Goal: Check status: Check status

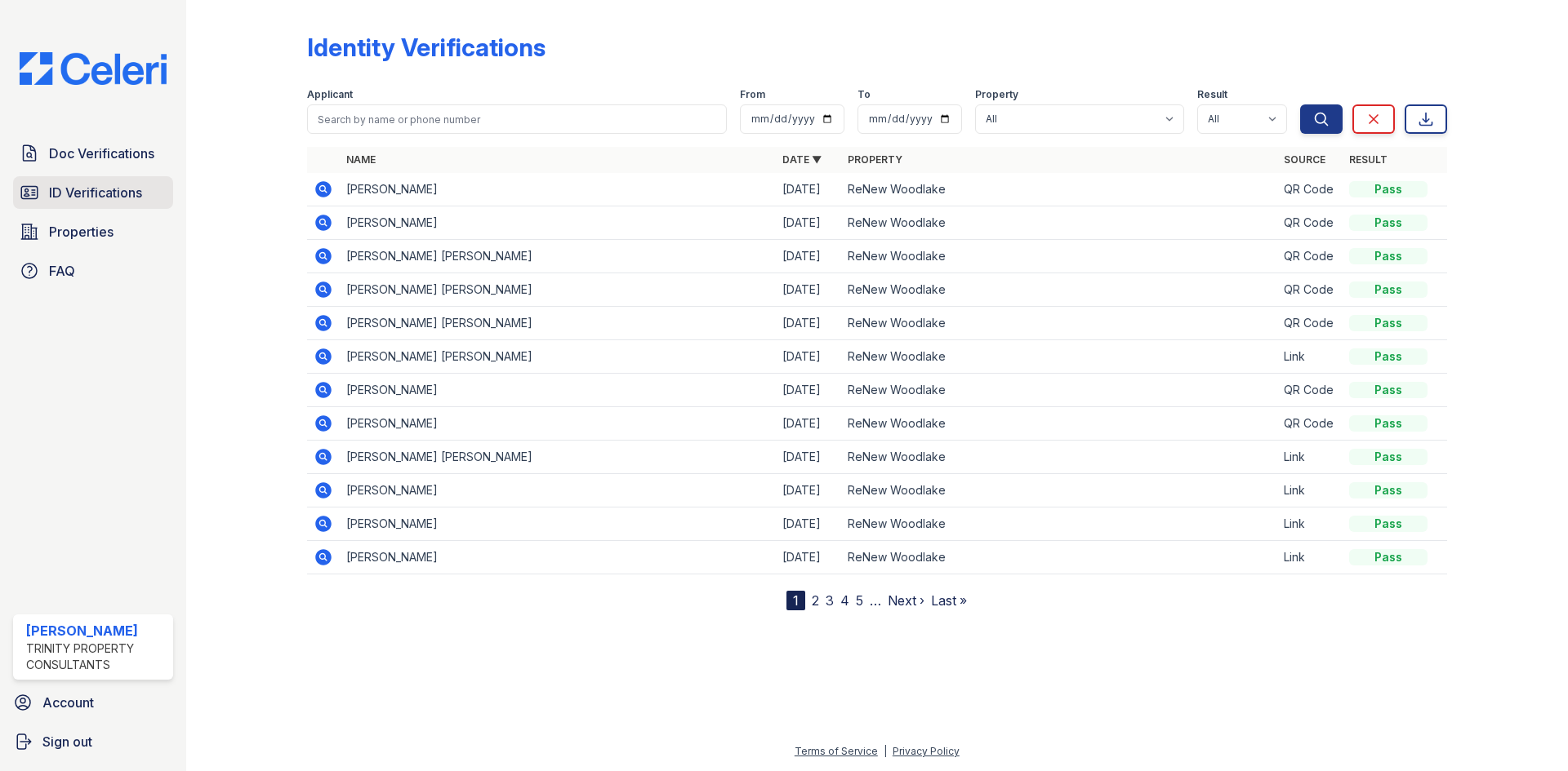
click at [79, 202] on span "ID Verifications" at bounding box center [95, 192] width 93 height 19
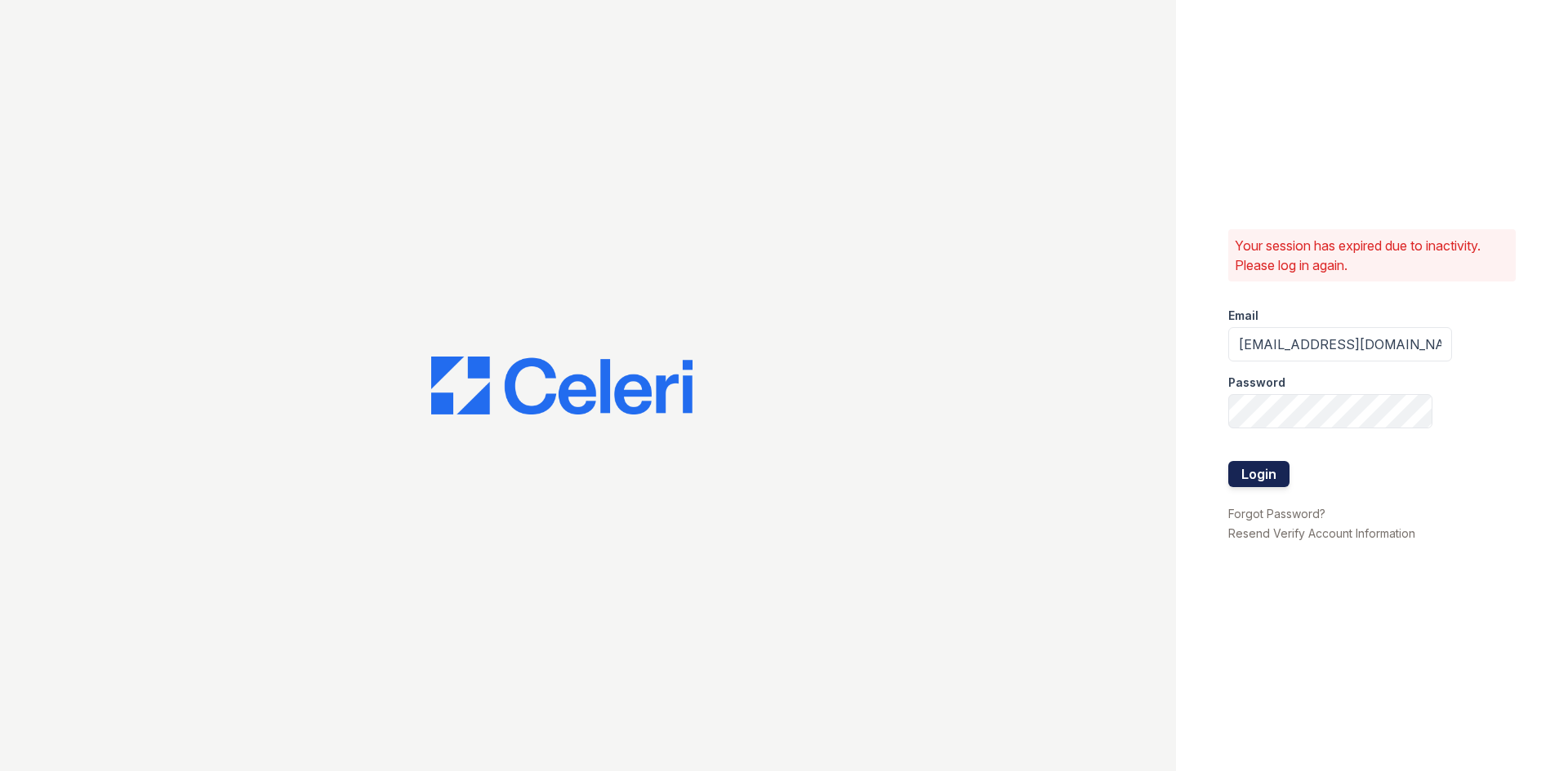
click at [1233, 482] on button "Login" at bounding box center [1259, 473] width 61 height 26
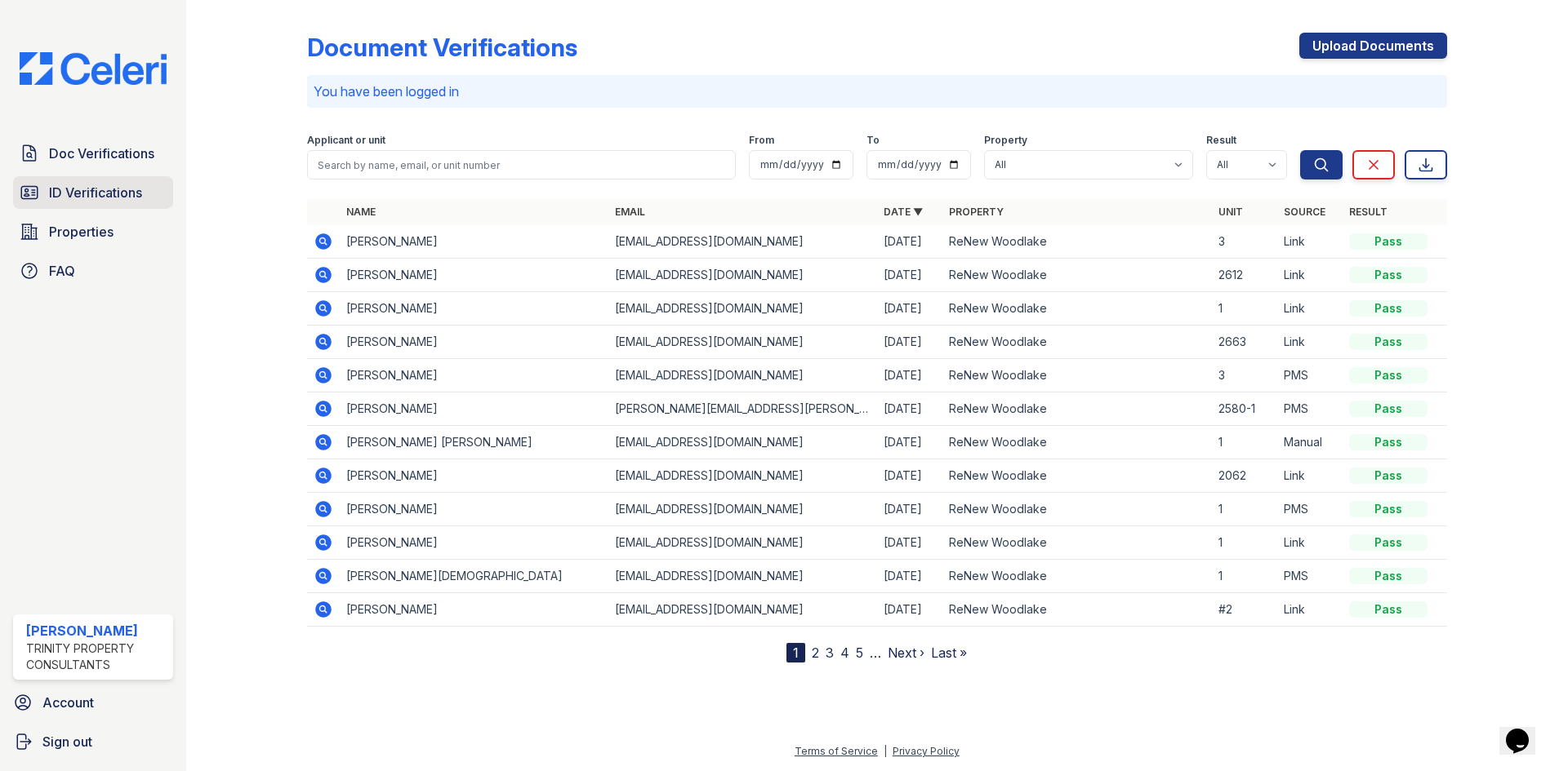
click at [73, 194] on span "ID Verifications" at bounding box center [95, 192] width 93 height 19
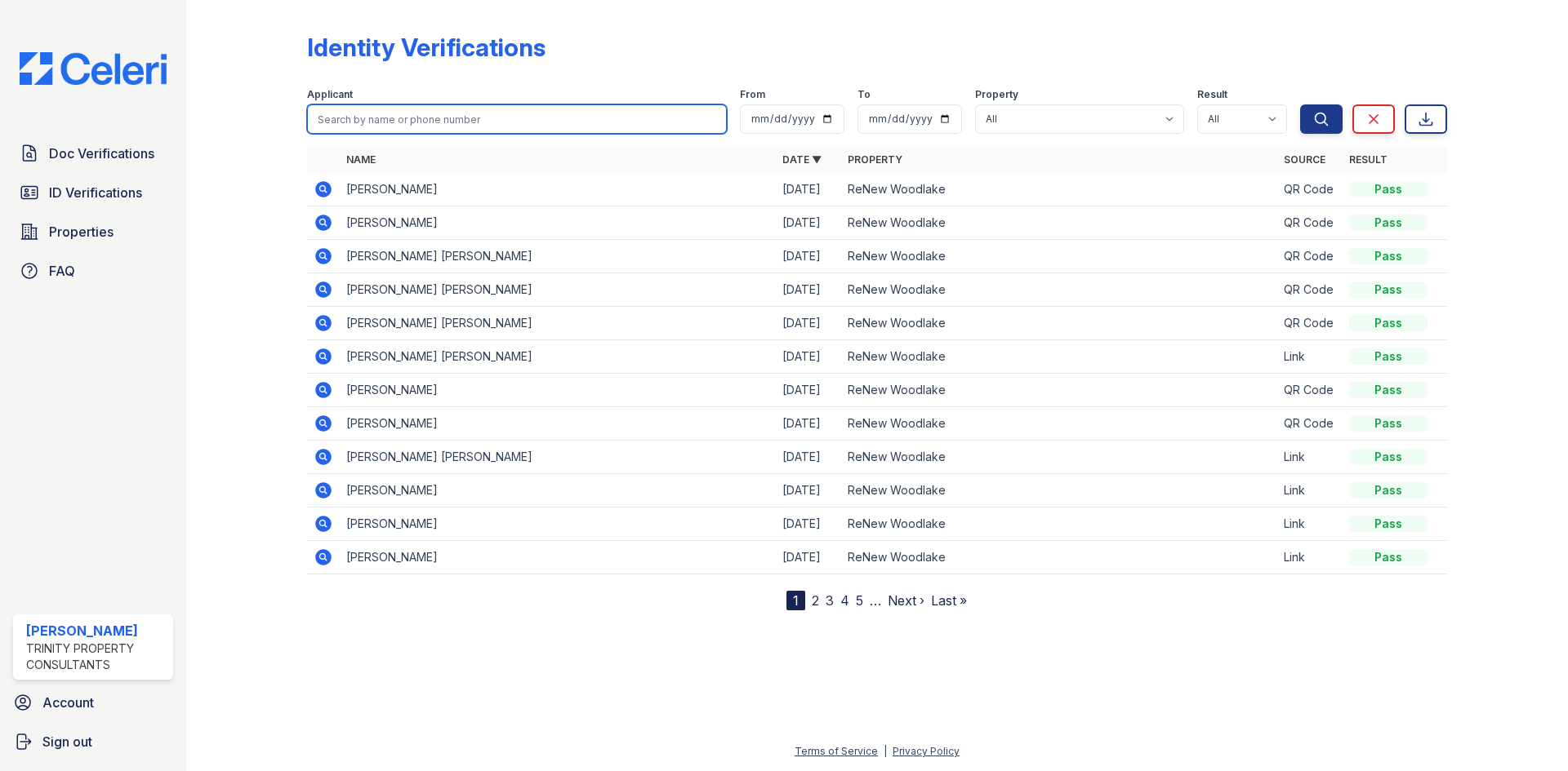
click at [365, 120] on input "search" at bounding box center [517, 119] width 420 height 29
type input "bailey"
click at [1300, 105] on button "Search" at bounding box center [1321, 119] width 43 height 29
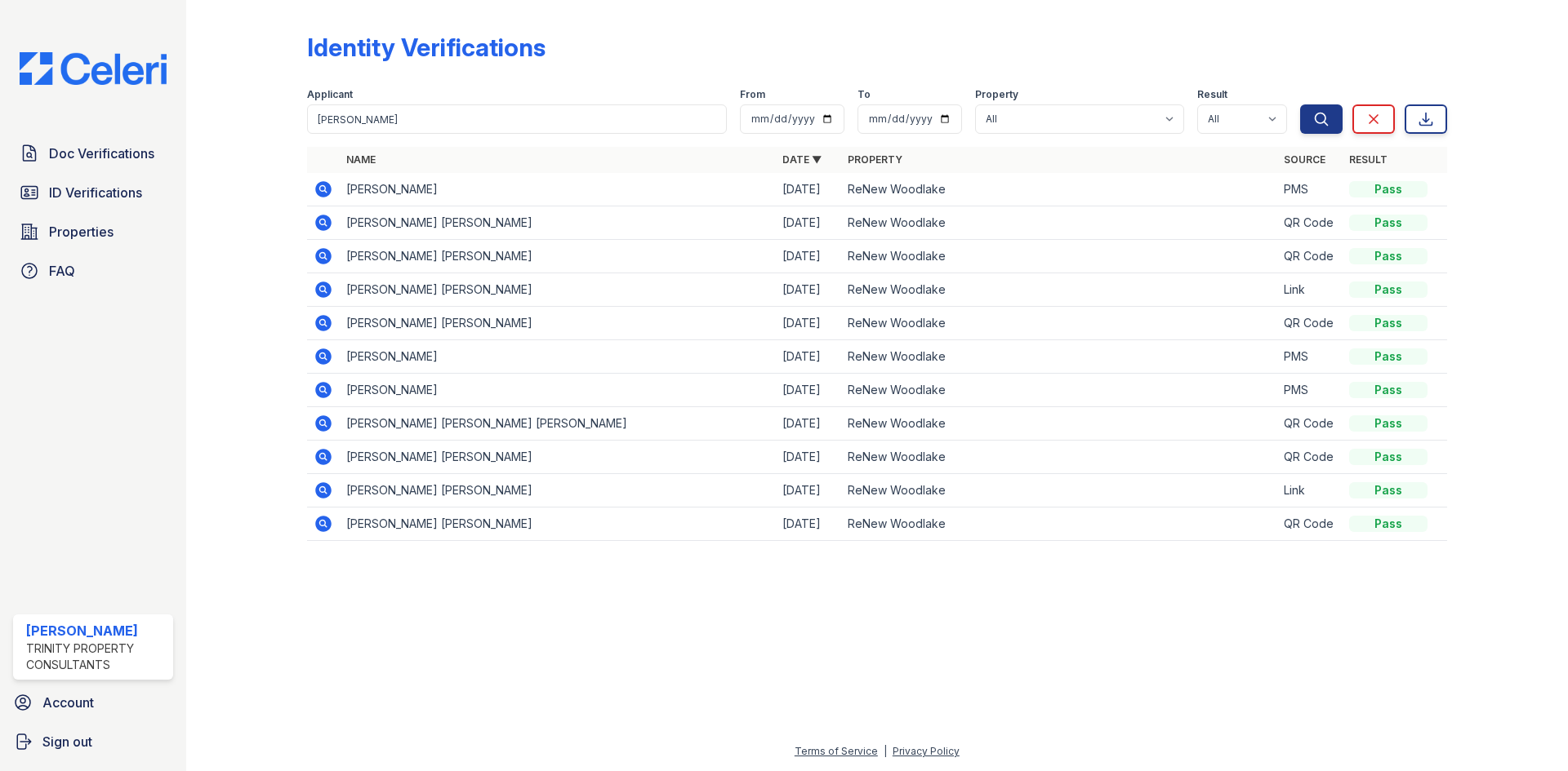
click at [323, 191] on icon at bounding box center [323, 189] width 19 height 19
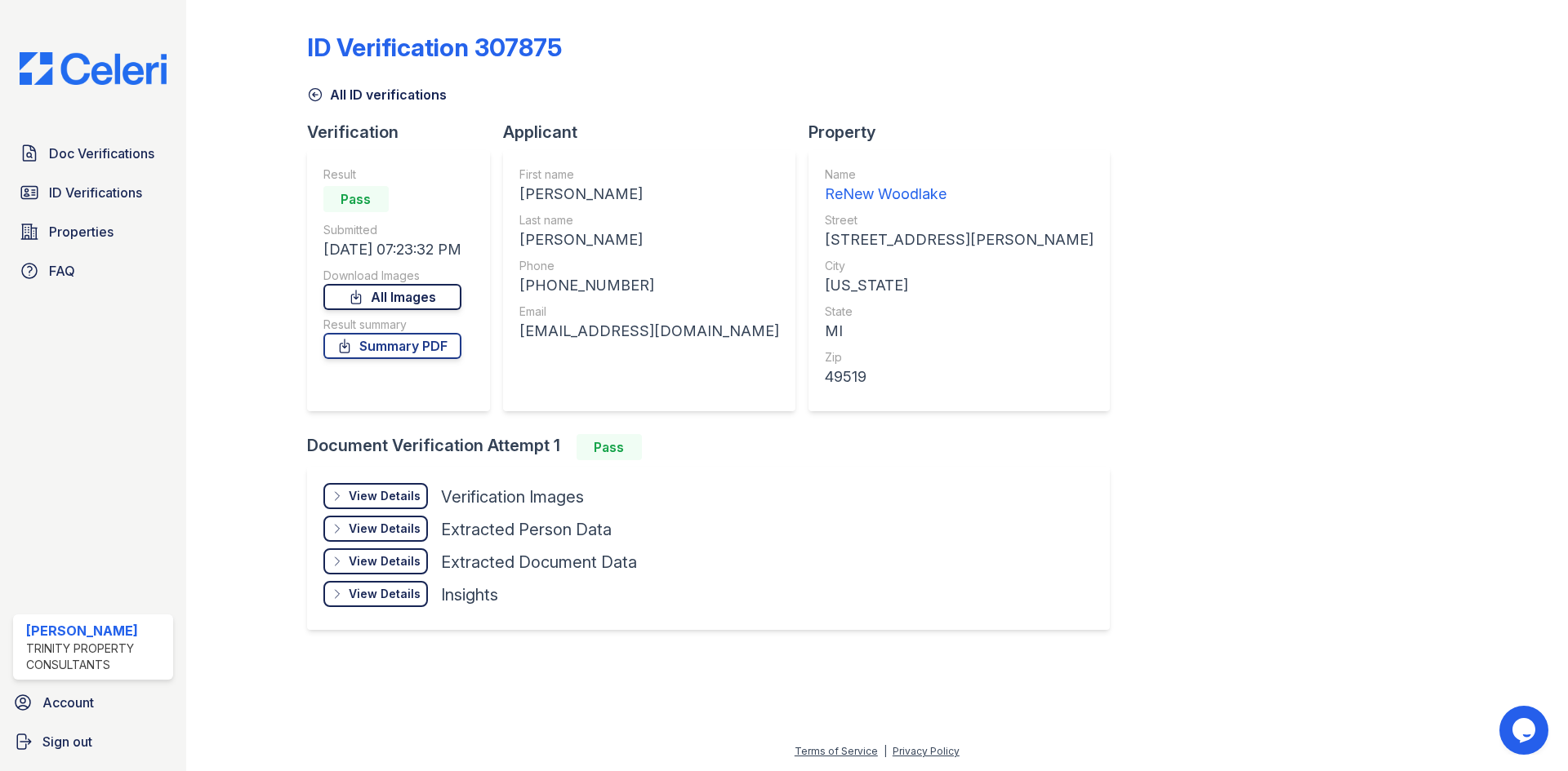
click at [376, 295] on link "All Images" at bounding box center [392, 297] width 138 height 26
click at [60, 184] on span "ID Verifications" at bounding box center [95, 192] width 93 height 19
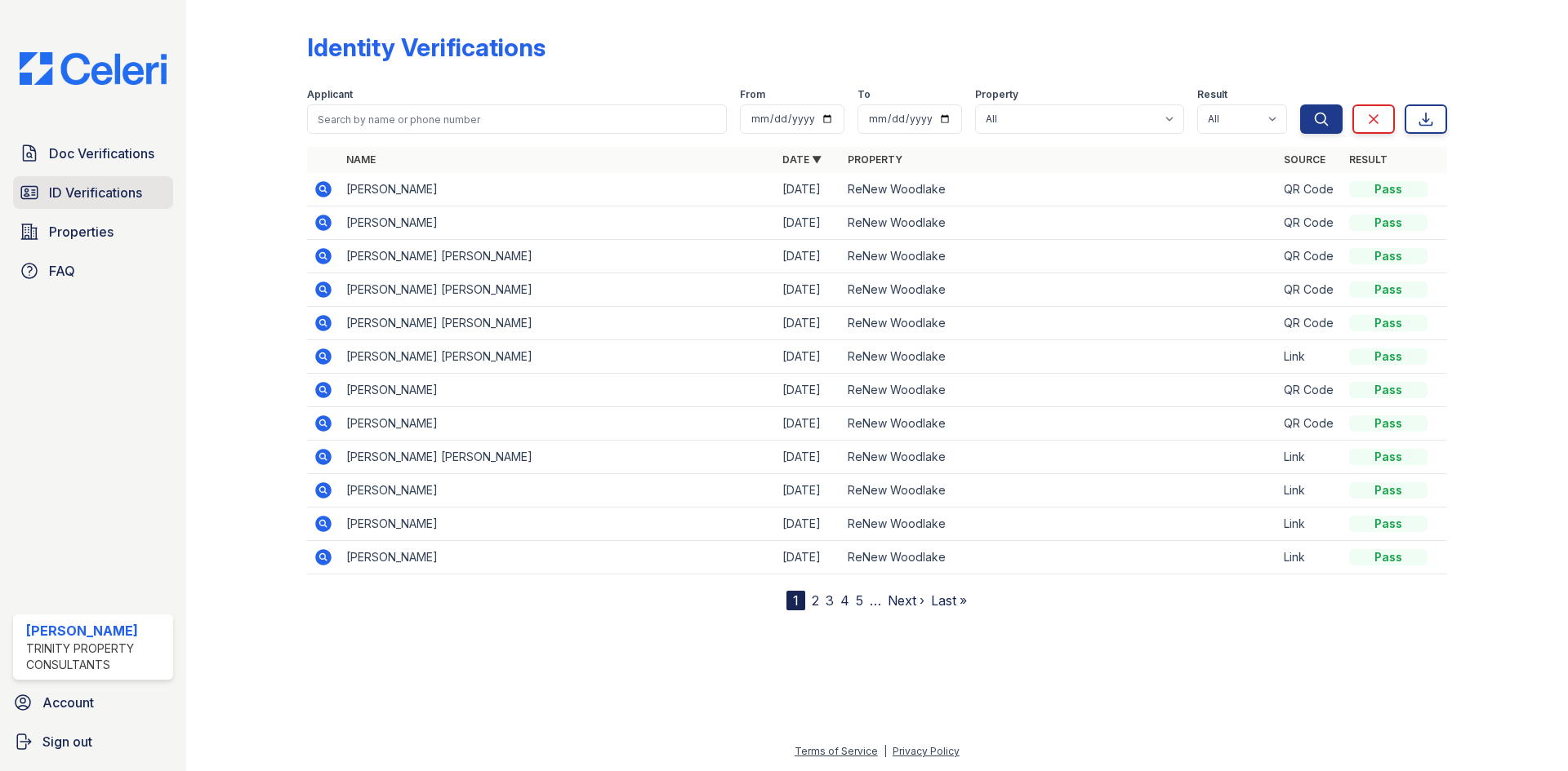
click at [60, 200] on span "ID Verifications" at bounding box center [95, 192] width 93 height 19
click at [327, 188] on icon at bounding box center [323, 189] width 16 height 16
